Goal: Information Seeking & Learning: Learn about a topic

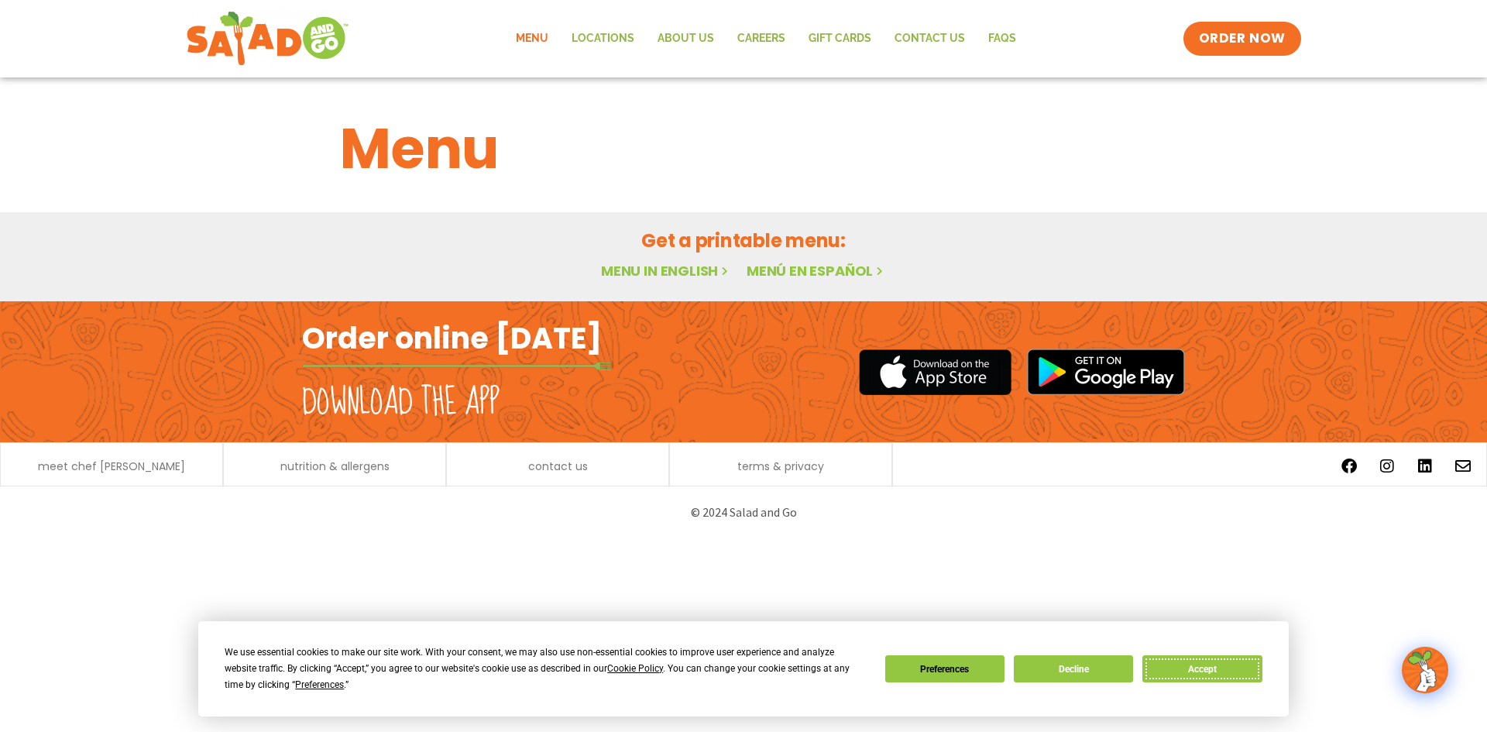
click at [1176, 669] on button "Accept" at bounding box center [1201, 668] width 119 height 27
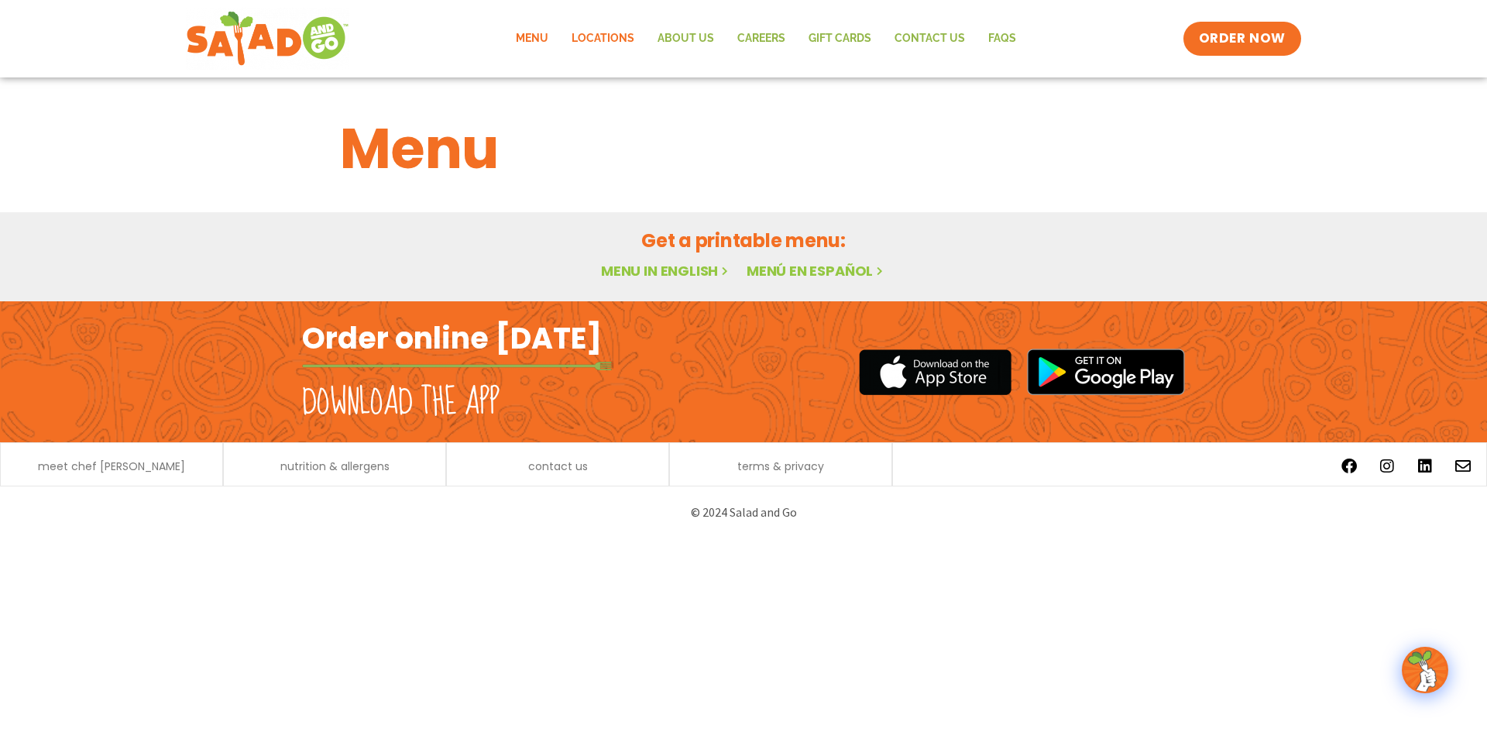
click at [619, 33] on link "Locations" at bounding box center [603, 39] width 86 height 36
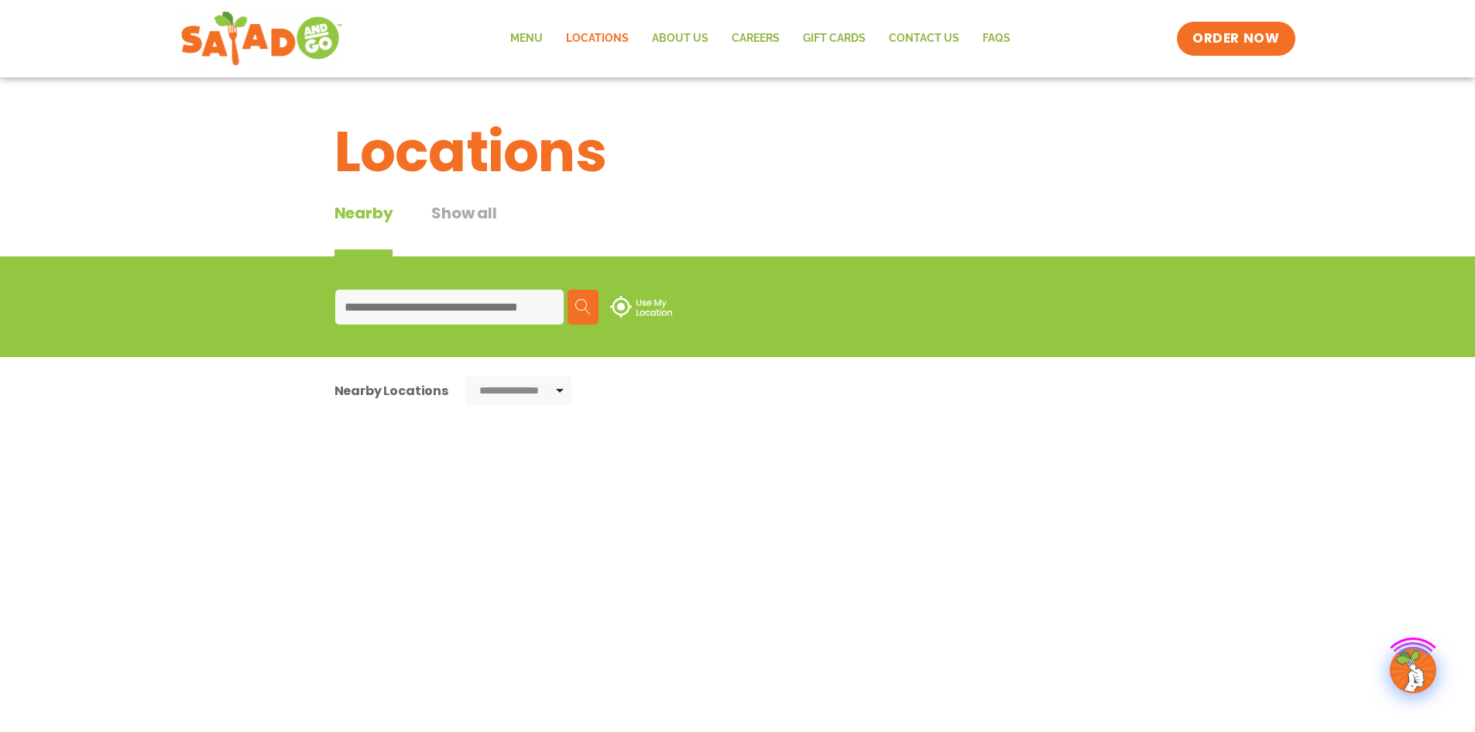
click at [434, 301] on input at bounding box center [449, 307] width 228 height 35
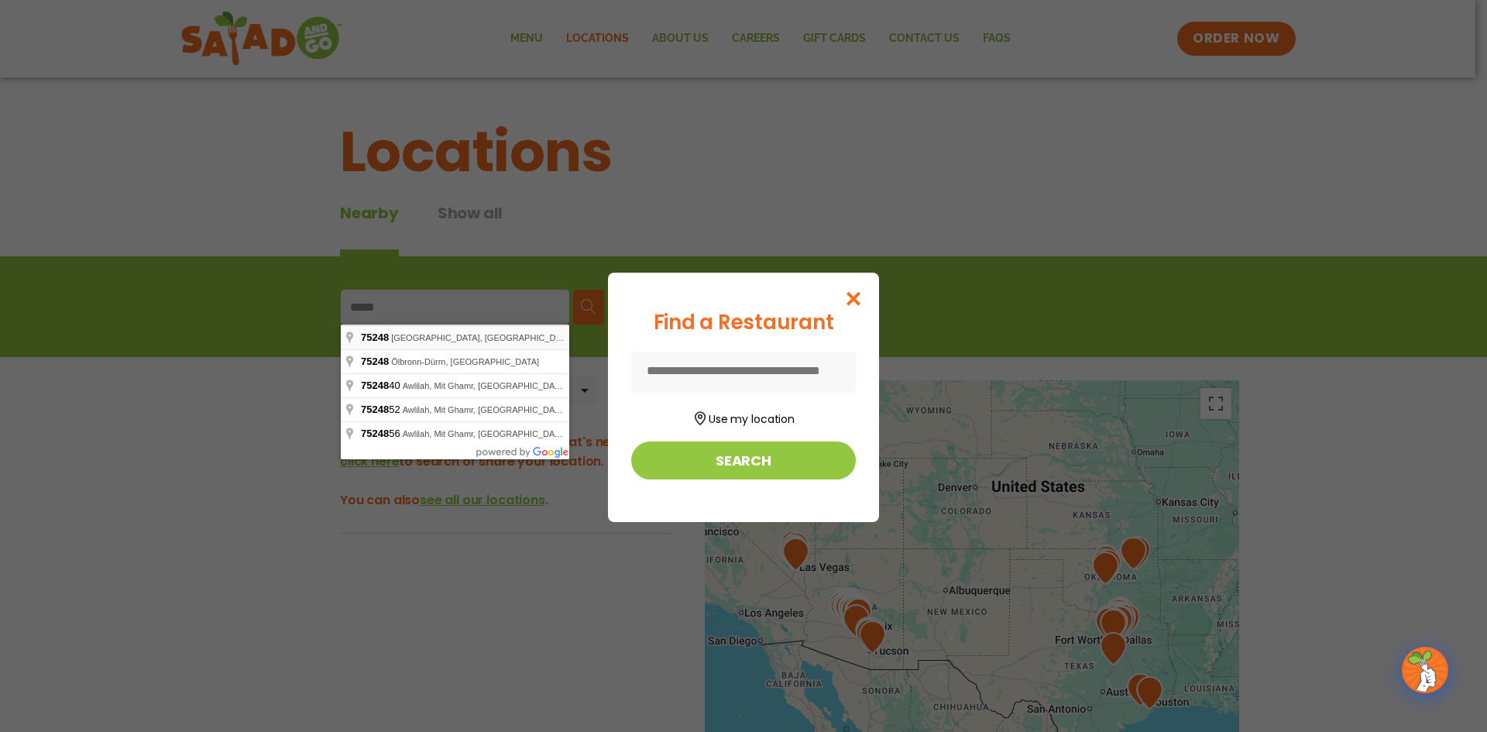
type input "**********"
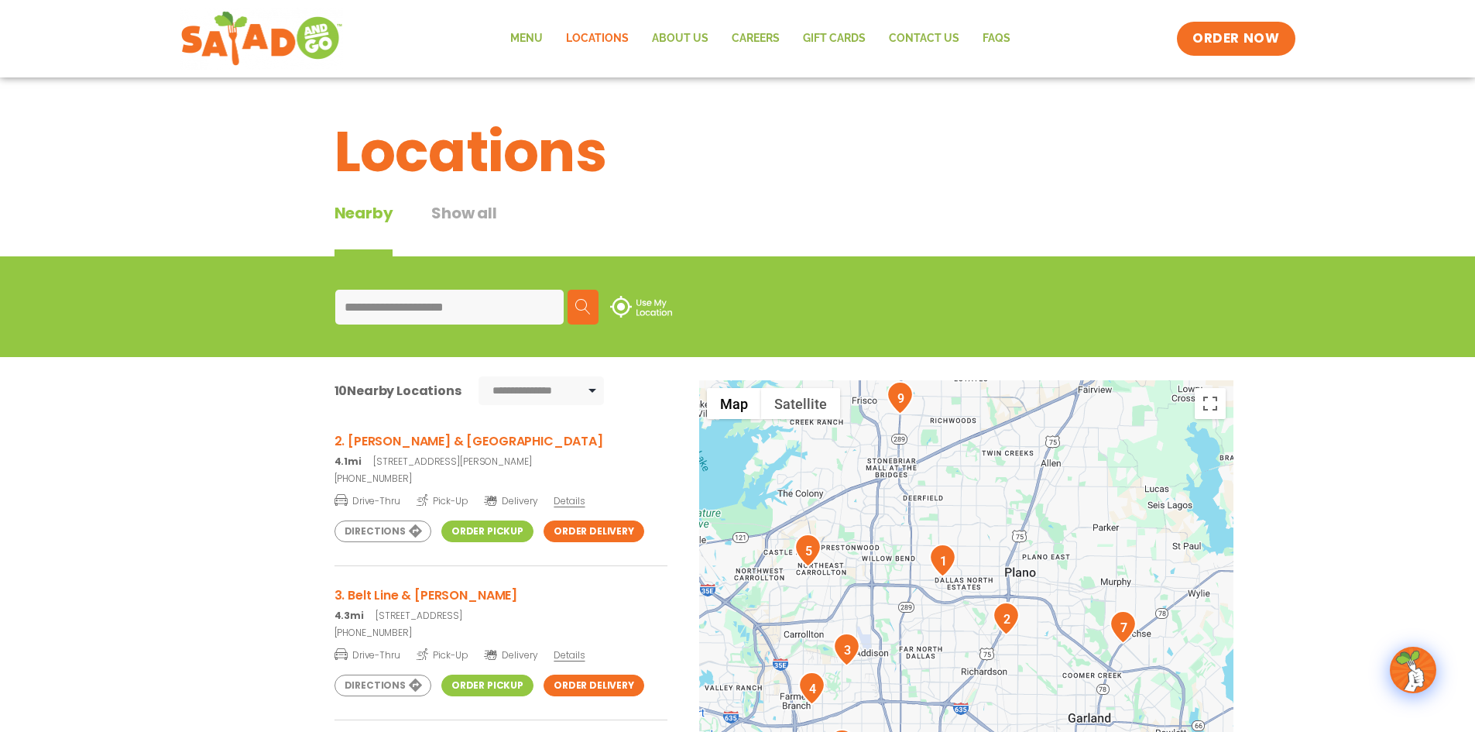
scroll to position [232, 0]
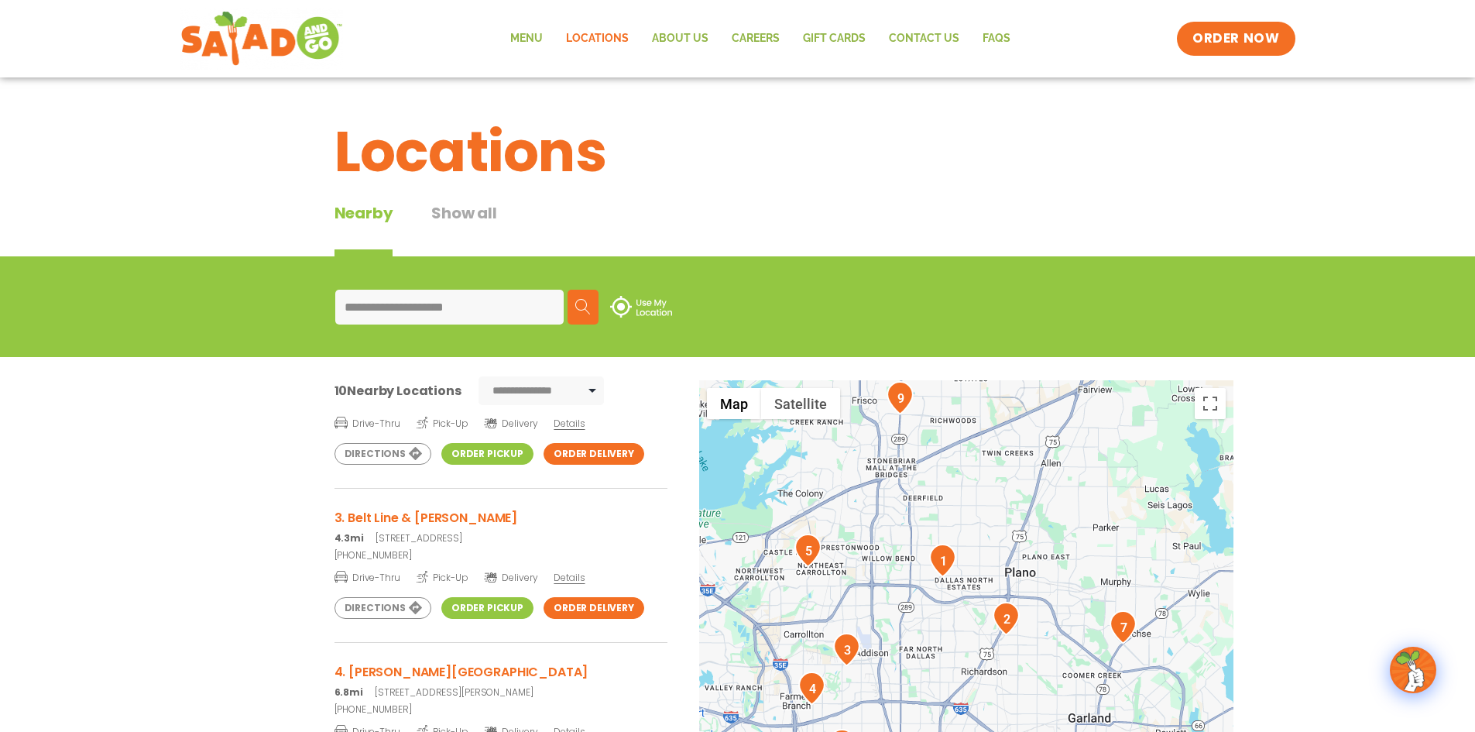
click at [500, 608] on link "Order Pickup" at bounding box center [487, 608] width 92 height 22
click at [516, 39] on link "Menu" at bounding box center [527, 39] width 56 height 36
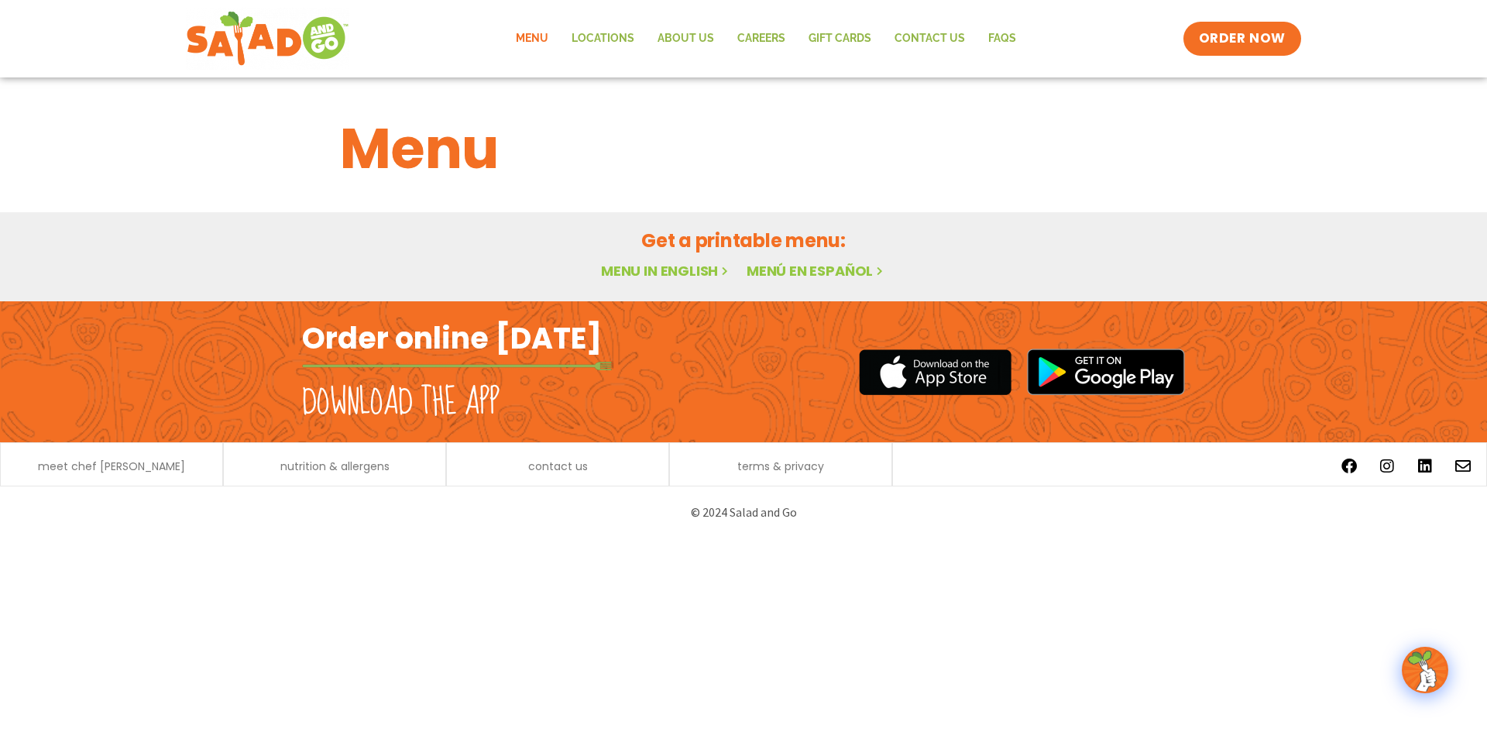
click at [673, 271] on link "Menu in English" at bounding box center [666, 270] width 130 height 19
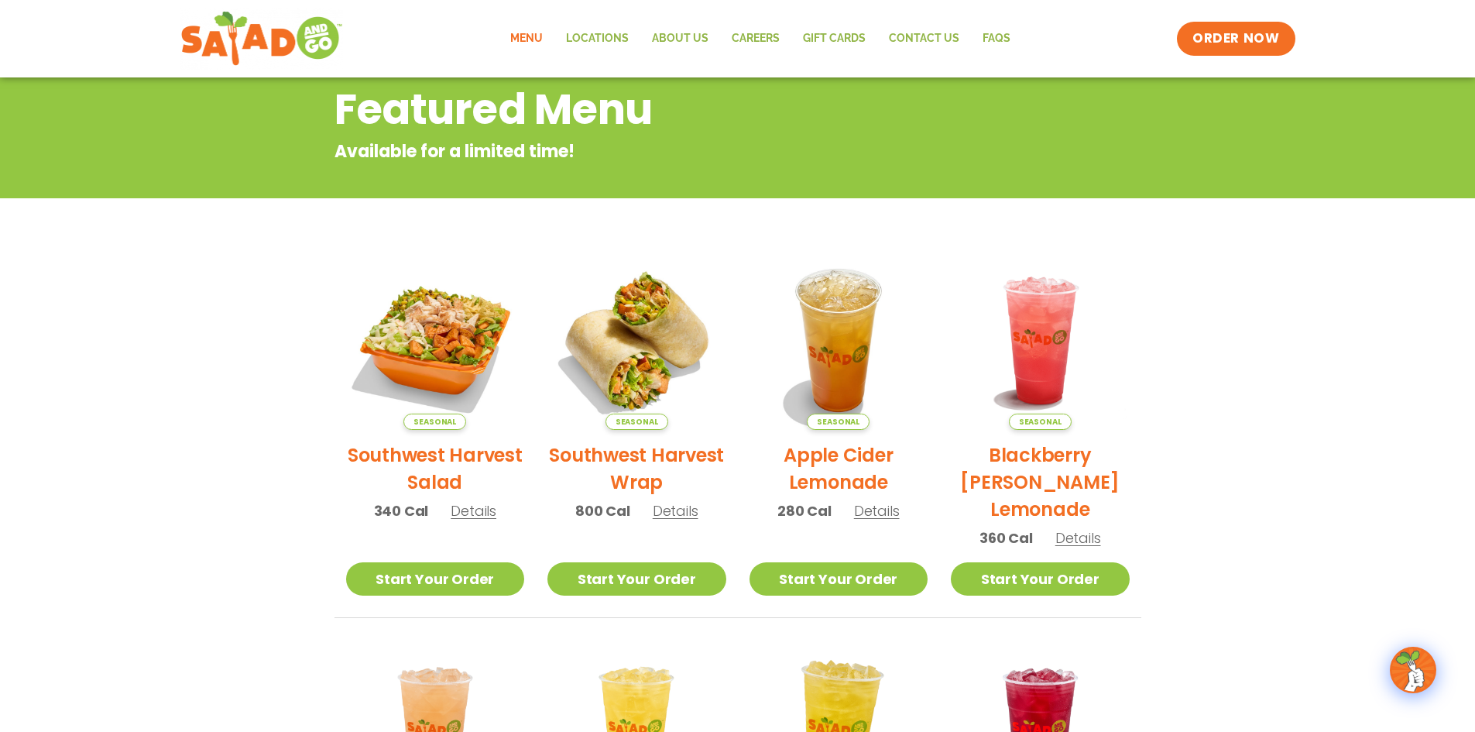
scroll to position [184, 0]
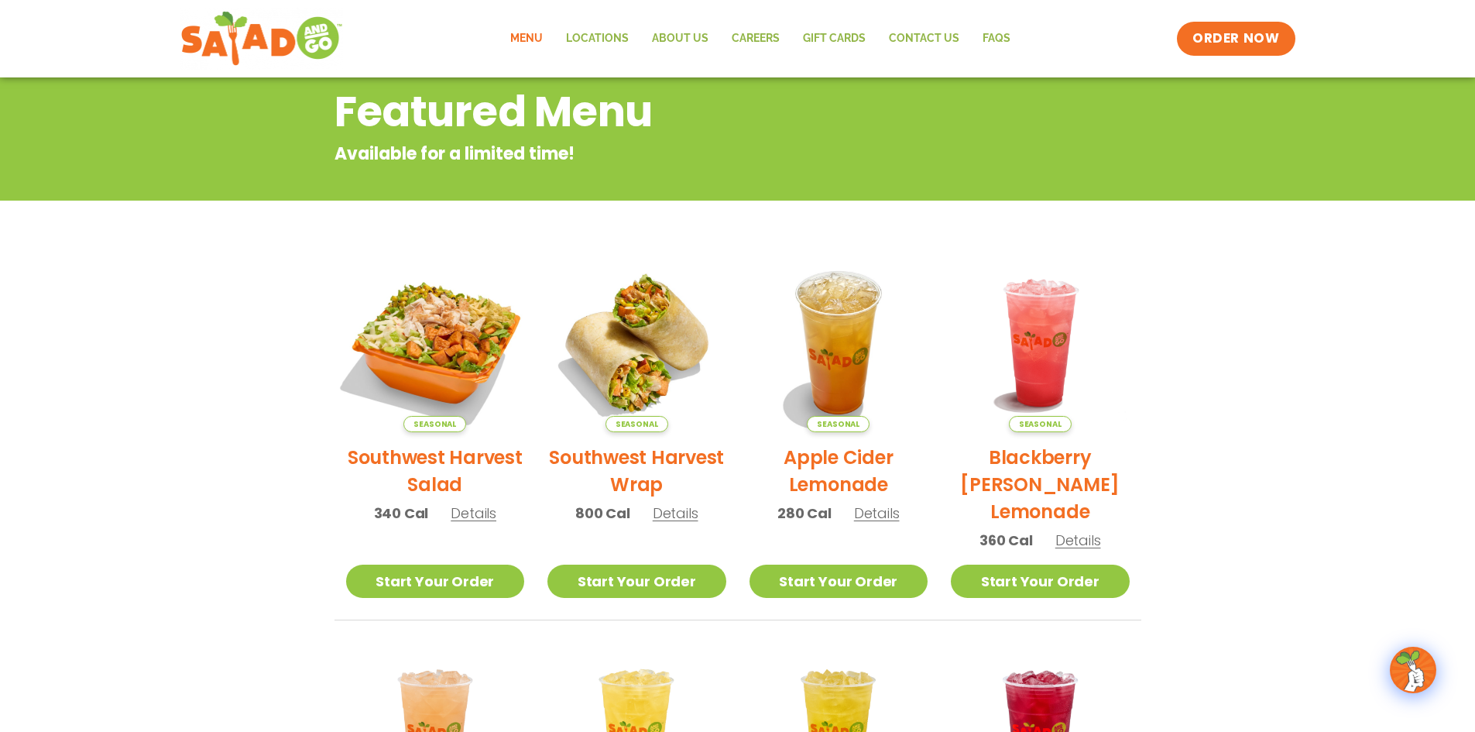
click at [448, 359] on img at bounding box center [435, 343] width 210 height 210
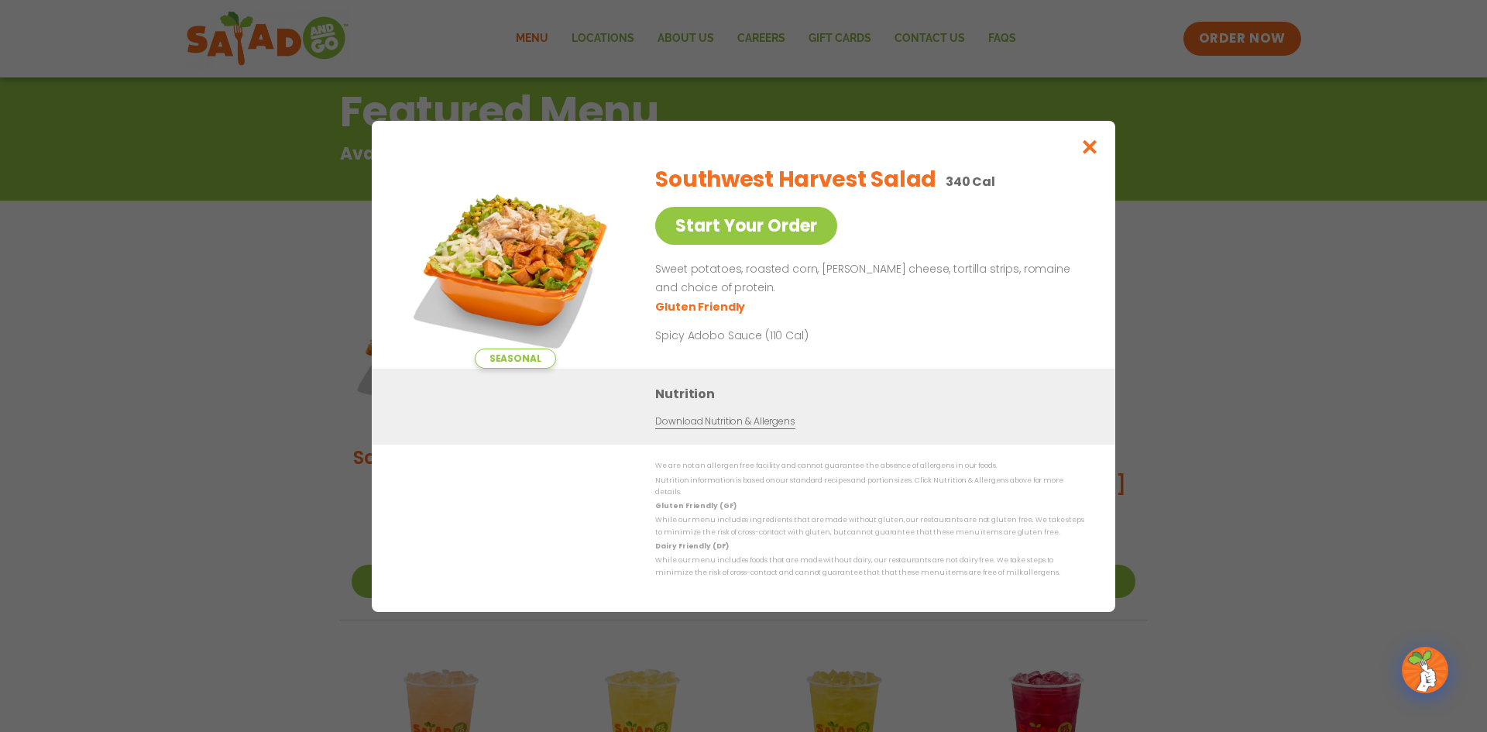
click at [537, 269] on img at bounding box center [514, 260] width 217 height 217
click at [1098, 155] on icon "Close modal" at bounding box center [1089, 147] width 19 height 16
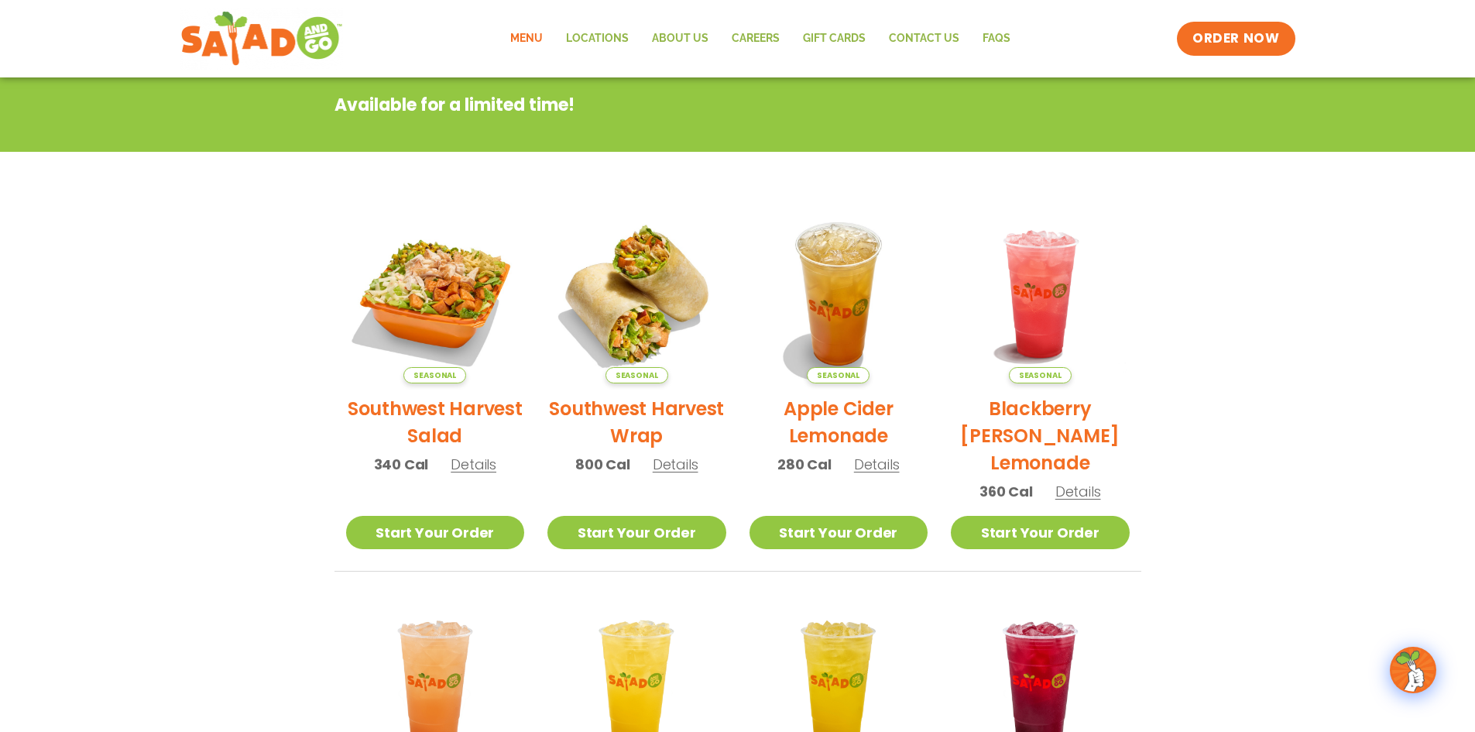
scroll to position [249, 0]
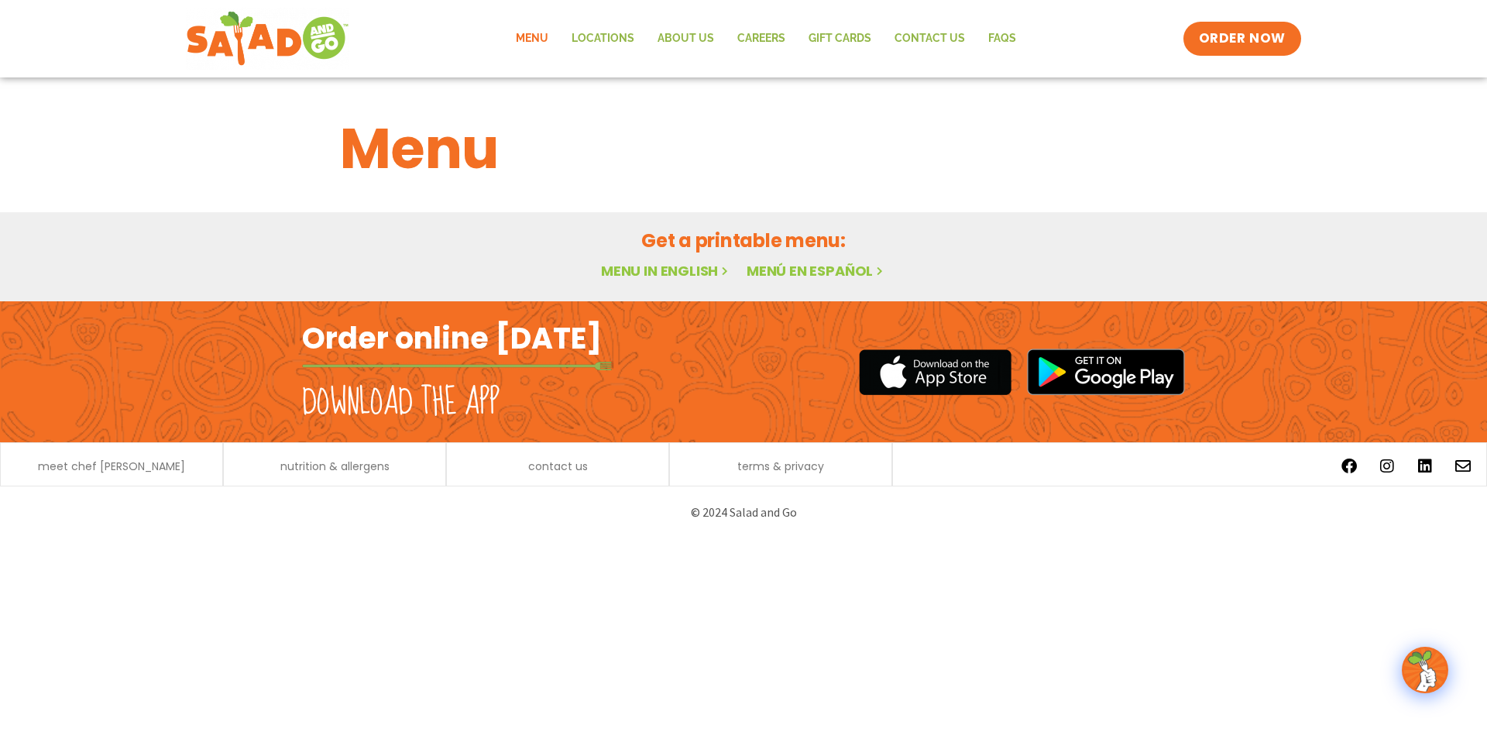
click at [324, 421] on h2 "Download the app" at bounding box center [400, 402] width 197 height 43
click at [692, 238] on h2 "Get a printable menu:" at bounding box center [743, 240] width 807 height 27
click at [488, 330] on h2 "Order online [DATE]" at bounding box center [452, 338] width 300 height 38
click at [132, 468] on span "meet chef [PERSON_NAME]" at bounding box center [111, 466] width 147 height 11
click at [737, 470] on span "terms & privacy" at bounding box center [780, 466] width 87 height 11
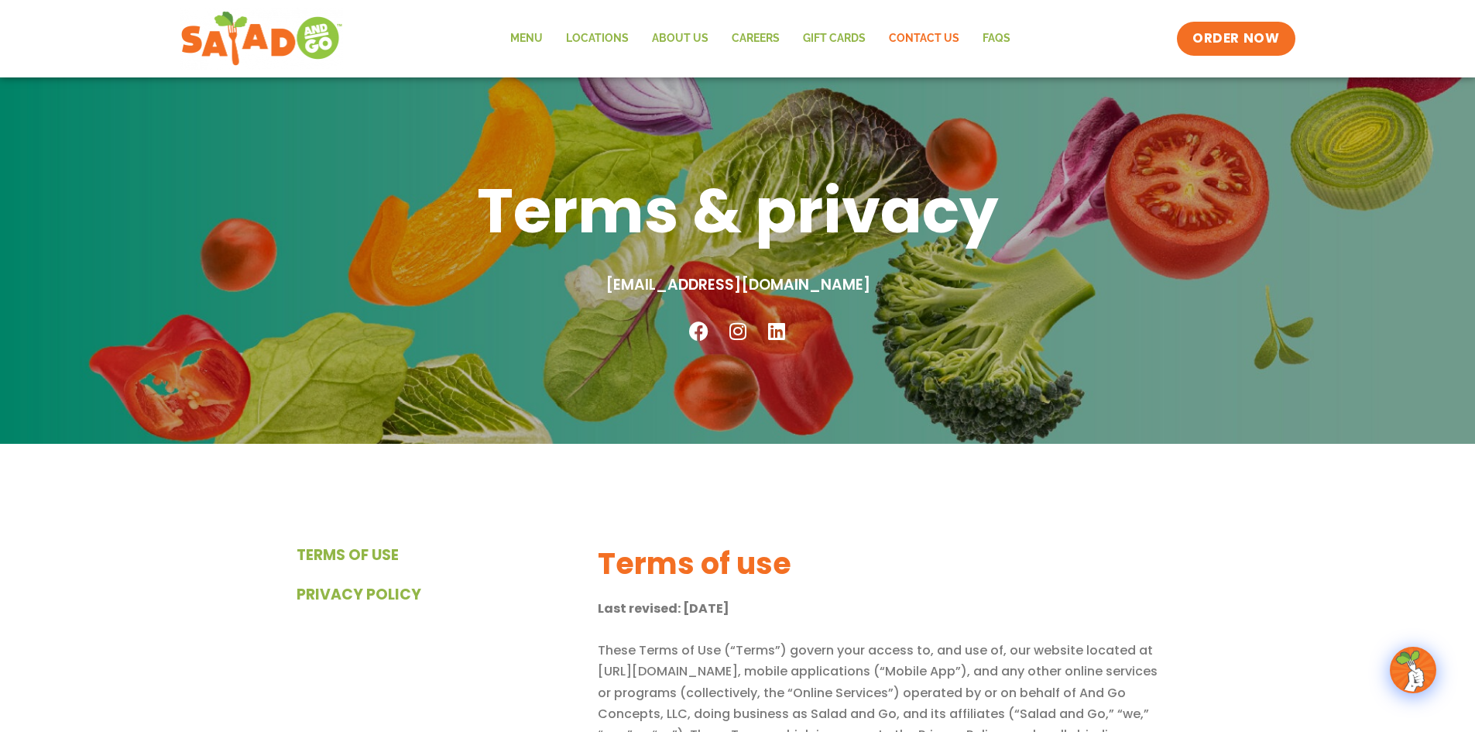
click at [922, 38] on link "Contact Us" at bounding box center [924, 39] width 94 height 36
click at [993, 48] on link "FAQs" at bounding box center [996, 39] width 51 height 36
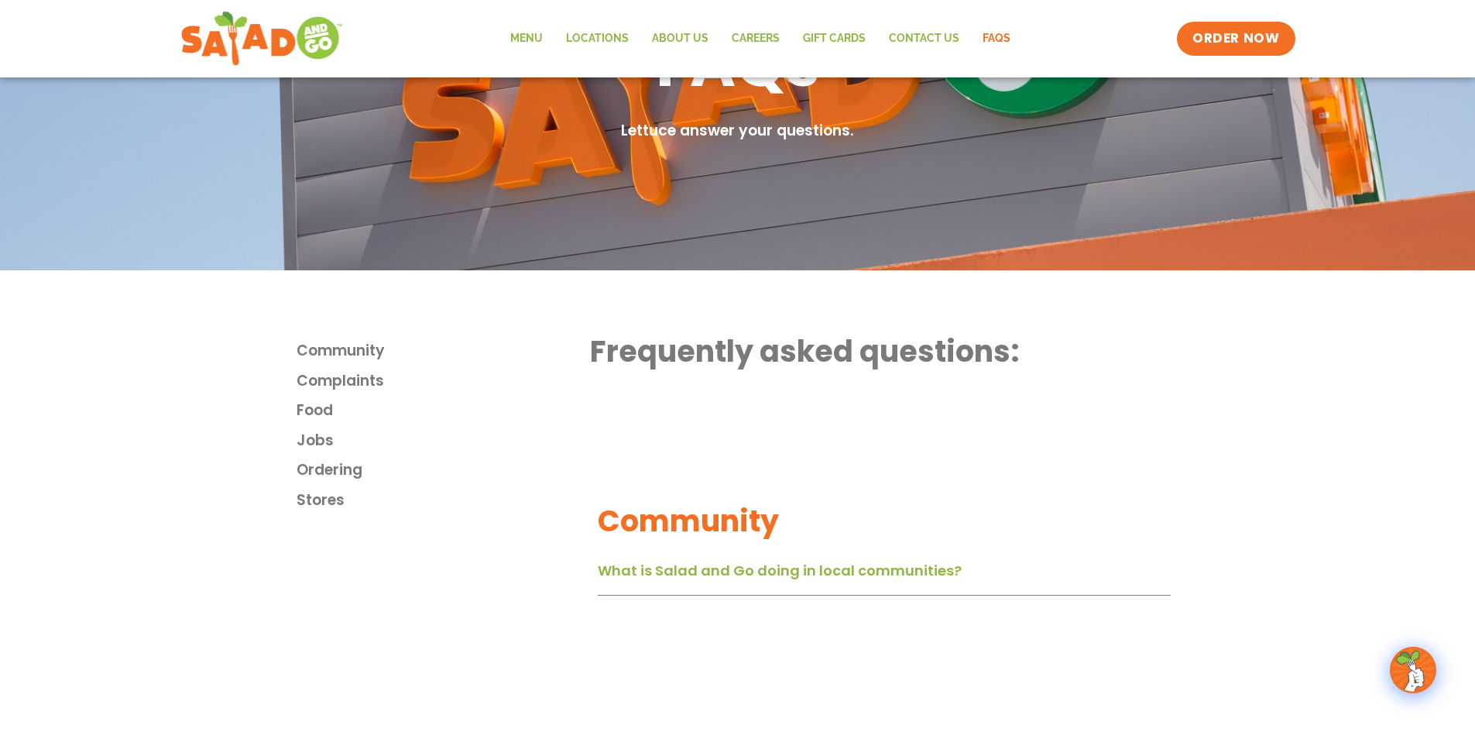
scroll to position [155, 0]
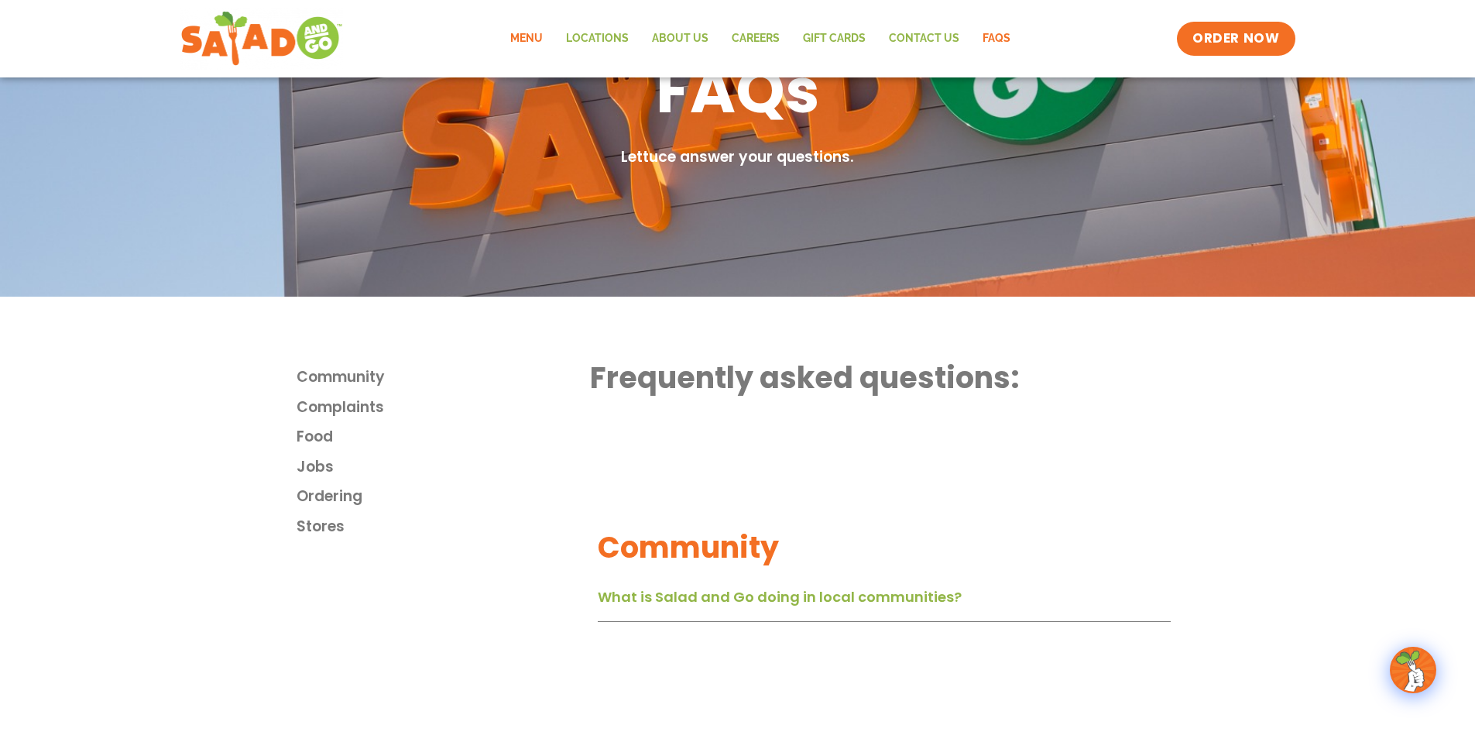
click at [550, 29] on link "Menu" at bounding box center [527, 39] width 56 height 36
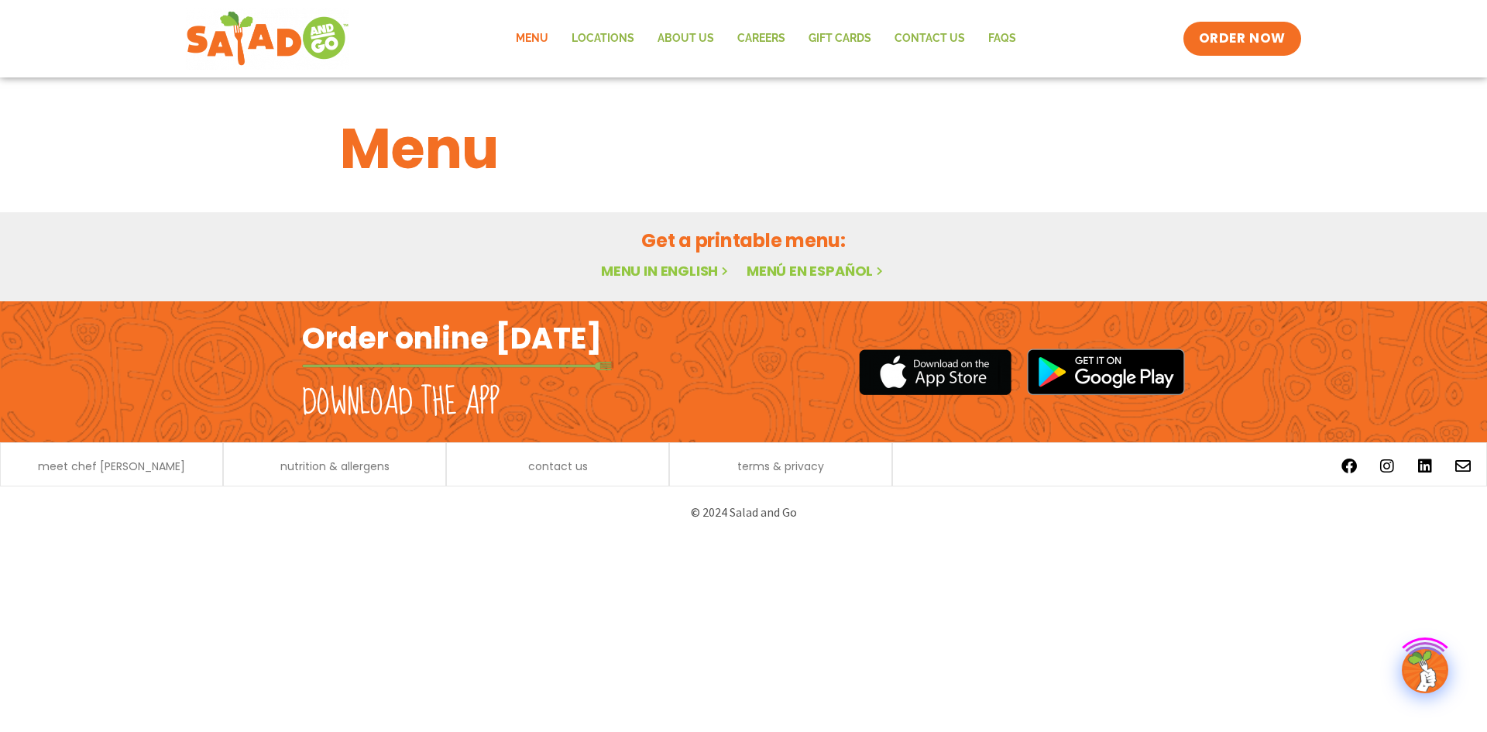
click at [428, 412] on h2 "Download the app" at bounding box center [400, 402] width 197 height 43
click at [345, 471] on span "nutrition & allergens" at bounding box center [334, 466] width 109 height 11
